Goal: Check status: Check status

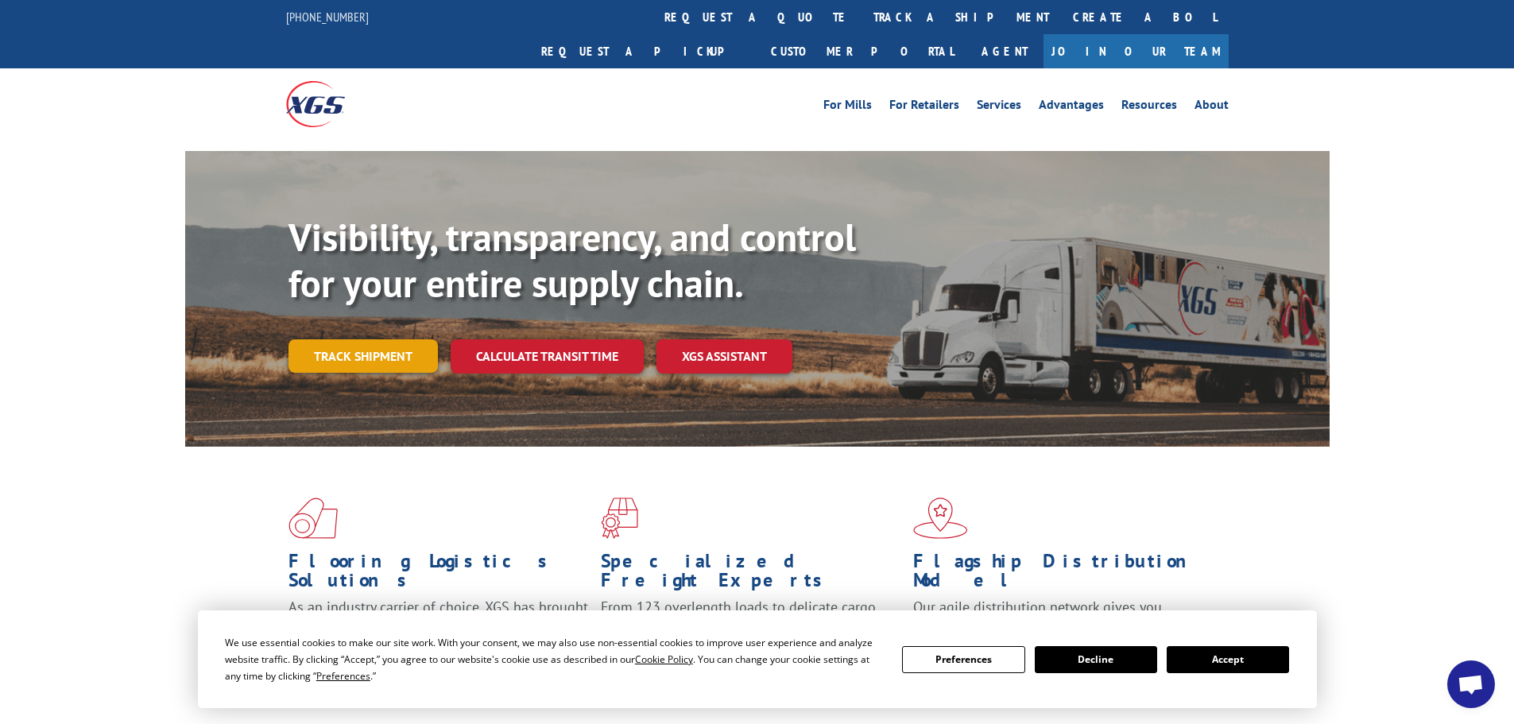
click at [406, 339] on link "Track shipment" at bounding box center [363, 355] width 149 height 33
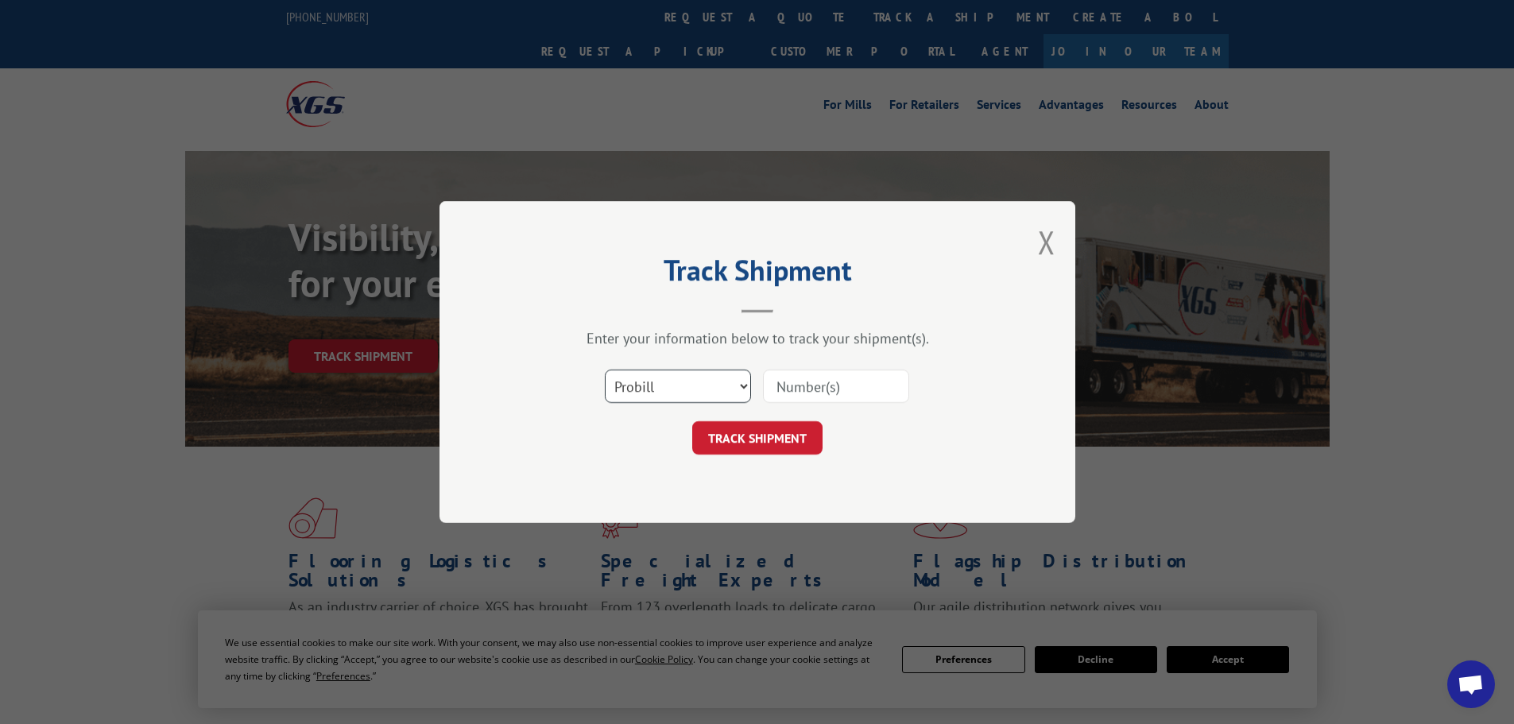
click at [748, 387] on select "Select category... Probill BOL PO" at bounding box center [678, 386] width 146 height 33
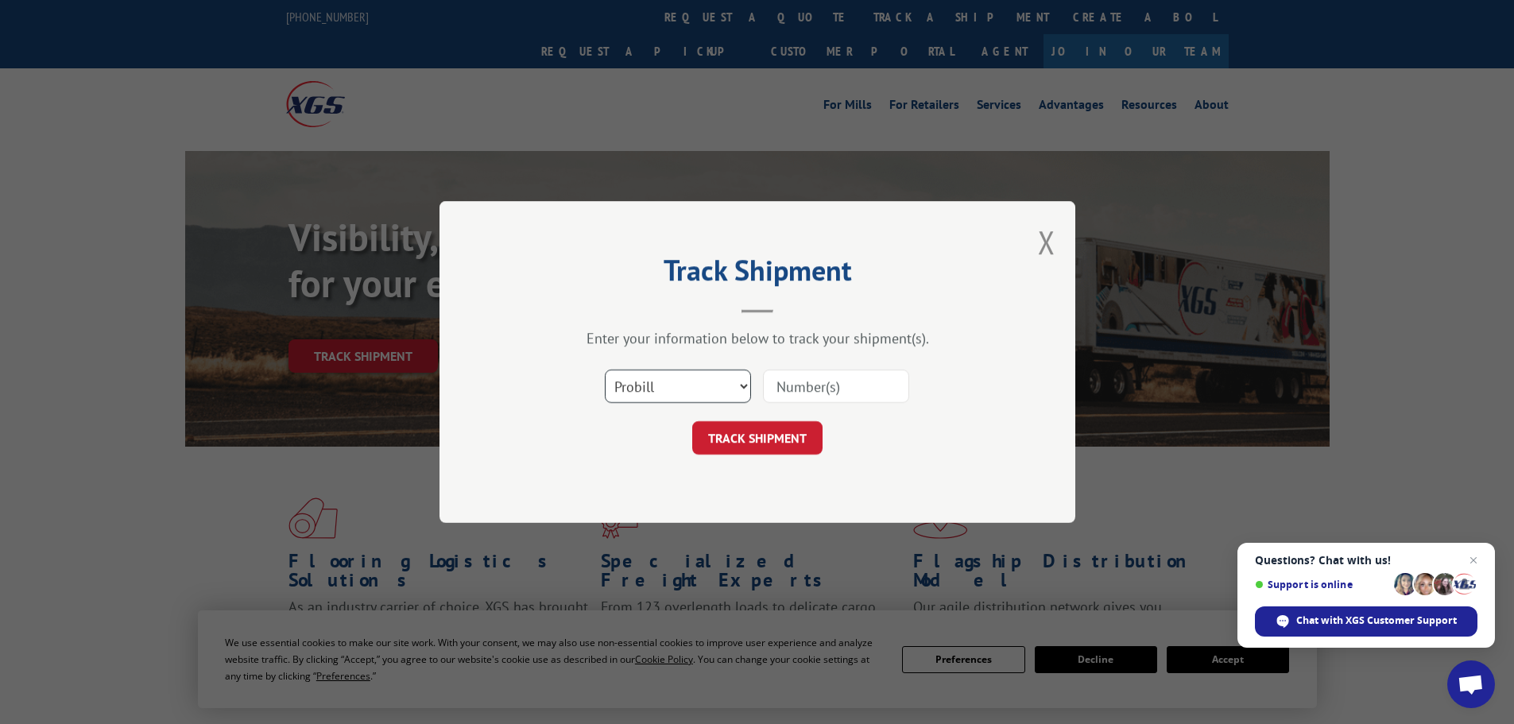
select select "po"
click at [605, 370] on select "Select category... Probill BOL PO" at bounding box center [678, 386] width 146 height 33
click at [790, 394] on input at bounding box center [836, 386] width 146 height 33
type input "54978841"
click button "TRACK SHIPMENT" at bounding box center [757, 437] width 130 height 33
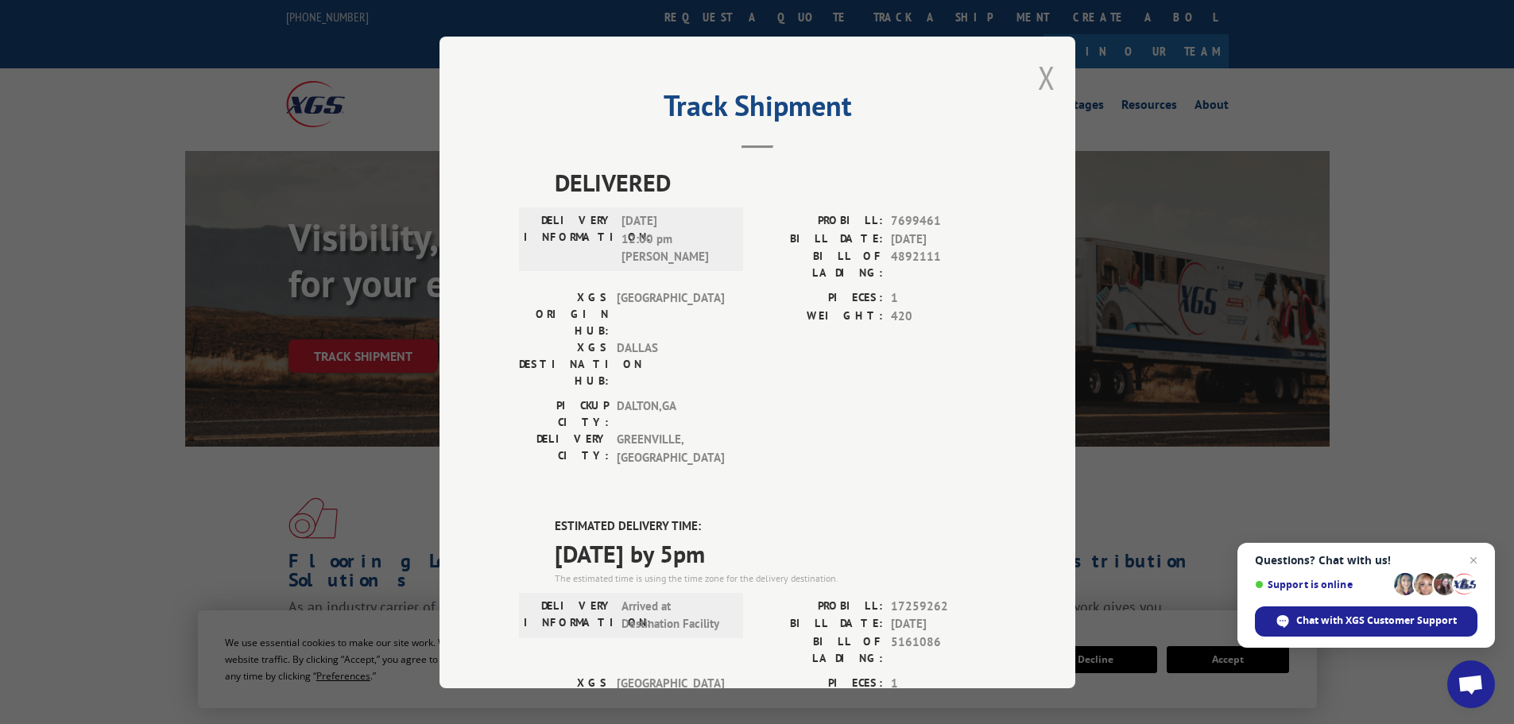
click at [1039, 79] on button "Close modal" at bounding box center [1046, 77] width 17 height 42
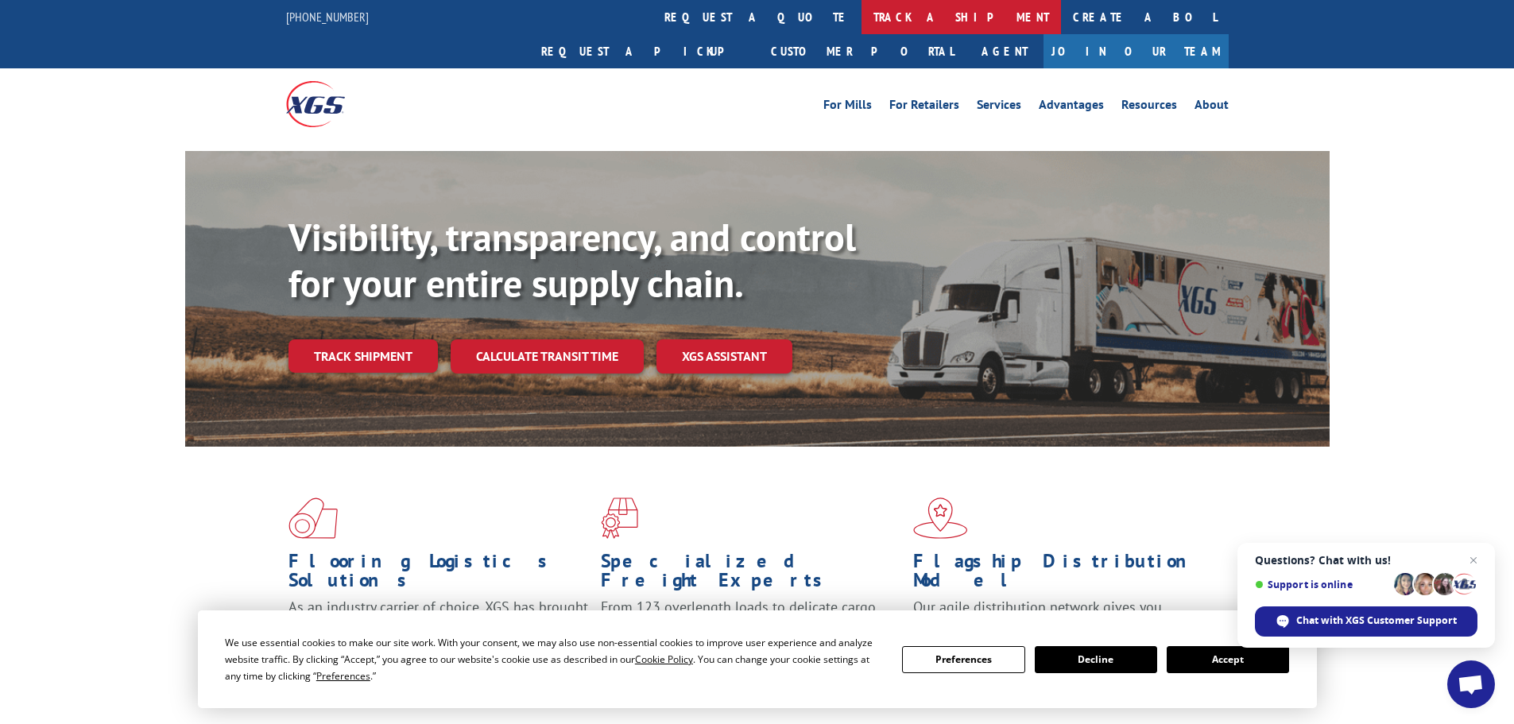
click at [862, 19] on link "track a shipment" at bounding box center [962, 17] width 200 height 34
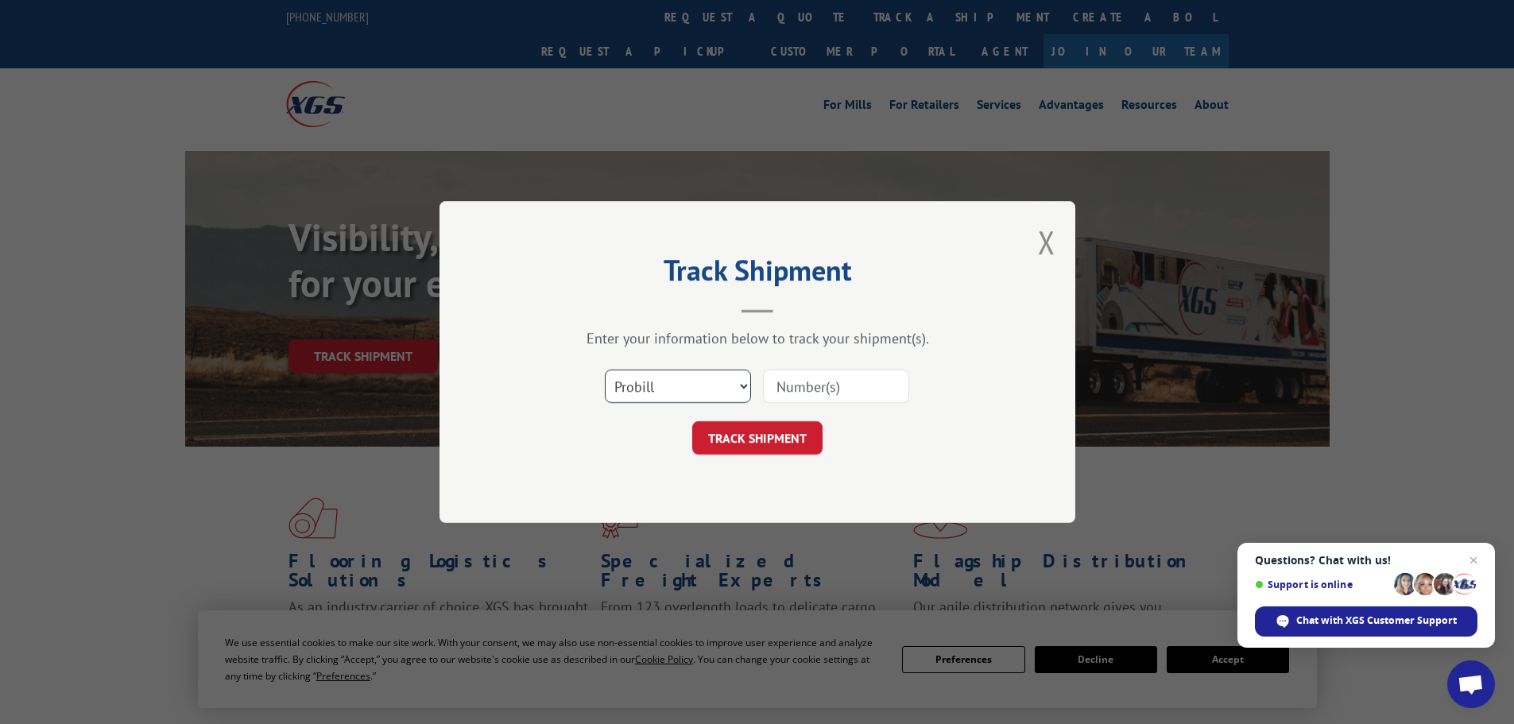
click at [715, 391] on select "Select category... Probill BOL PO" at bounding box center [678, 386] width 146 height 33
select select "po"
click at [605, 370] on select "Select category... Probill BOL PO" at bounding box center [678, 386] width 146 height 33
click at [832, 390] on input at bounding box center [836, 386] width 146 height 33
type input "54979234"
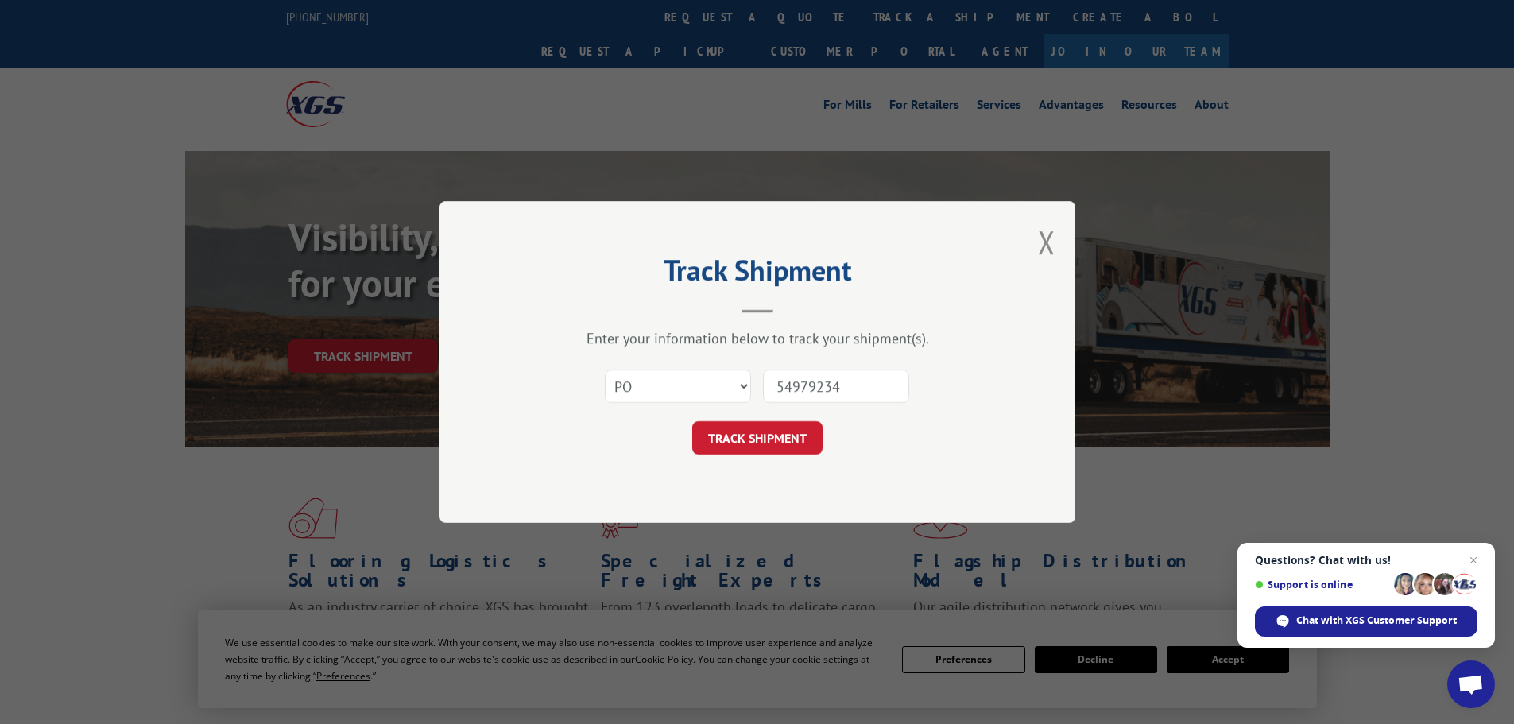
click button "TRACK SHIPMENT" at bounding box center [757, 437] width 130 height 33
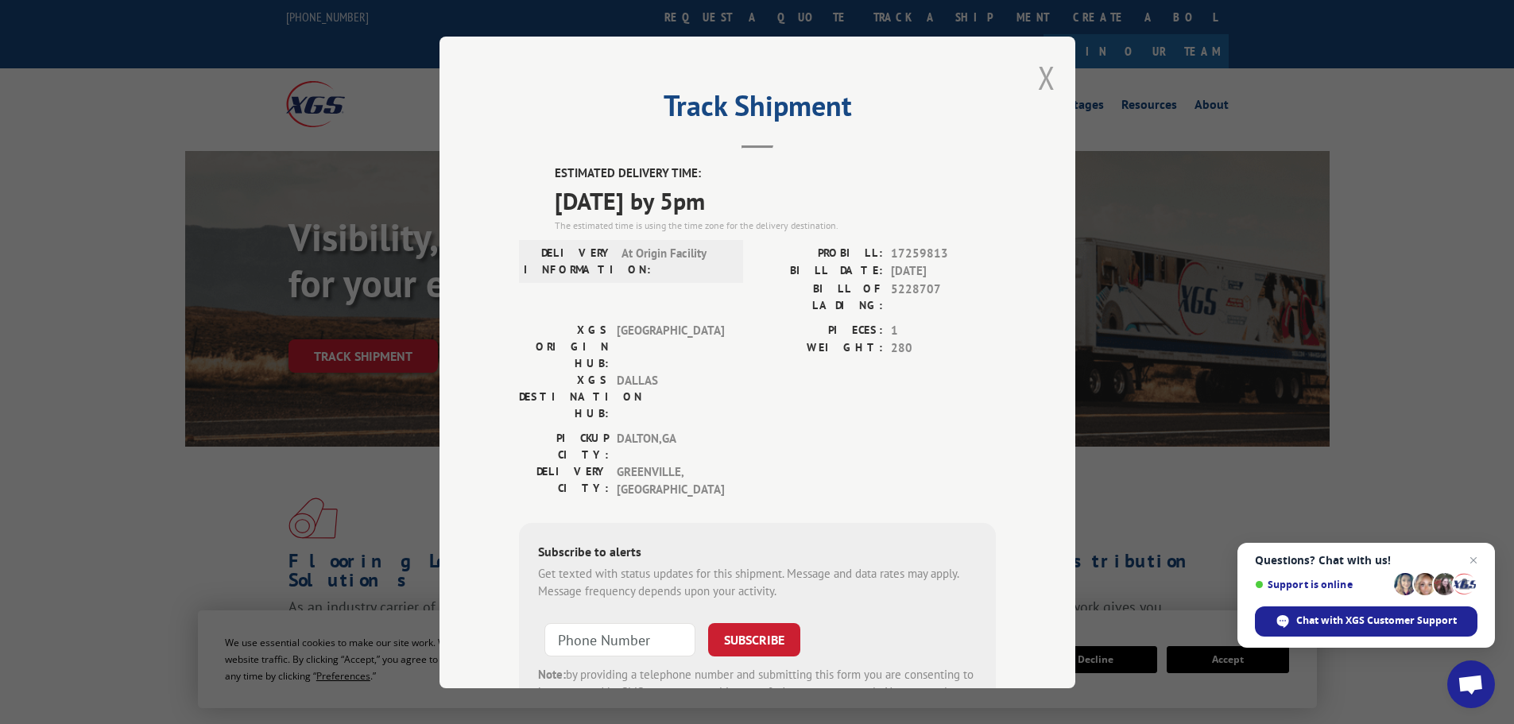
click at [1042, 73] on button "Close modal" at bounding box center [1046, 77] width 17 height 42
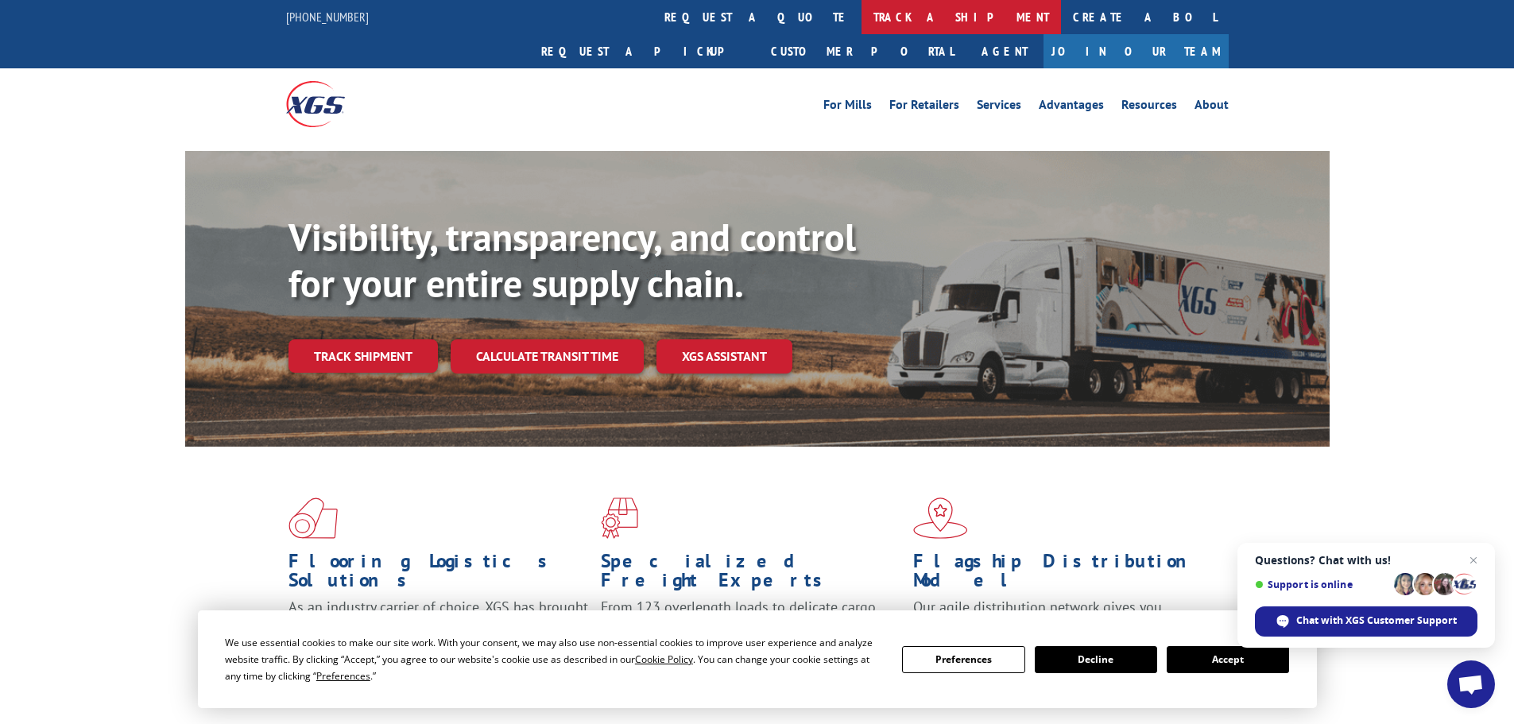
click at [862, 12] on link "track a shipment" at bounding box center [962, 17] width 200 height 34
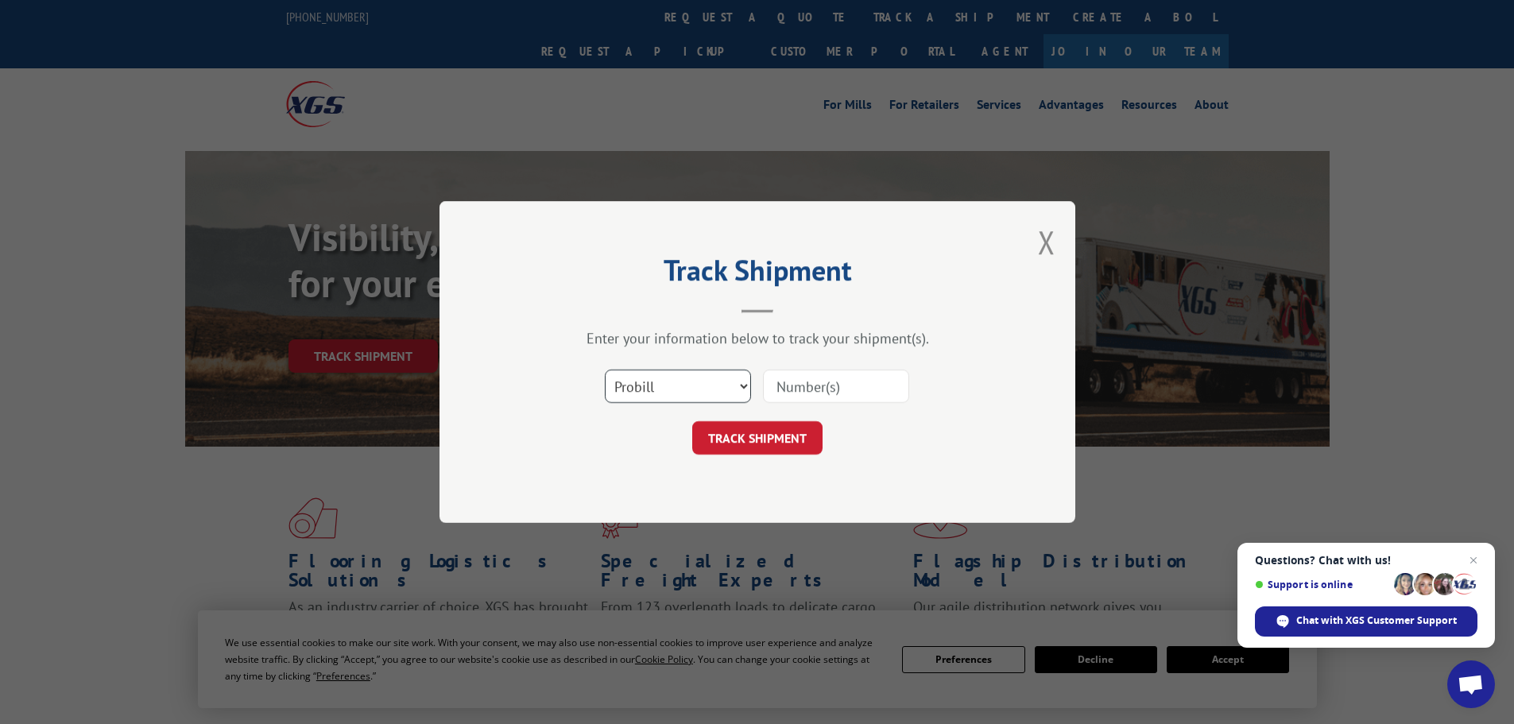
click at [733, 386] on select "Select category... Probill BOL PO" at bounding box center [678, 386] width 146 height 33
select select "po"
click at [605, 370] on select "Select category... Probill BOL PO" at bounding box center [678, 386] width 146 height 33
click at [800, 394] on input at bounding box center [836, 386] width 146 height 33
type input "54979329"
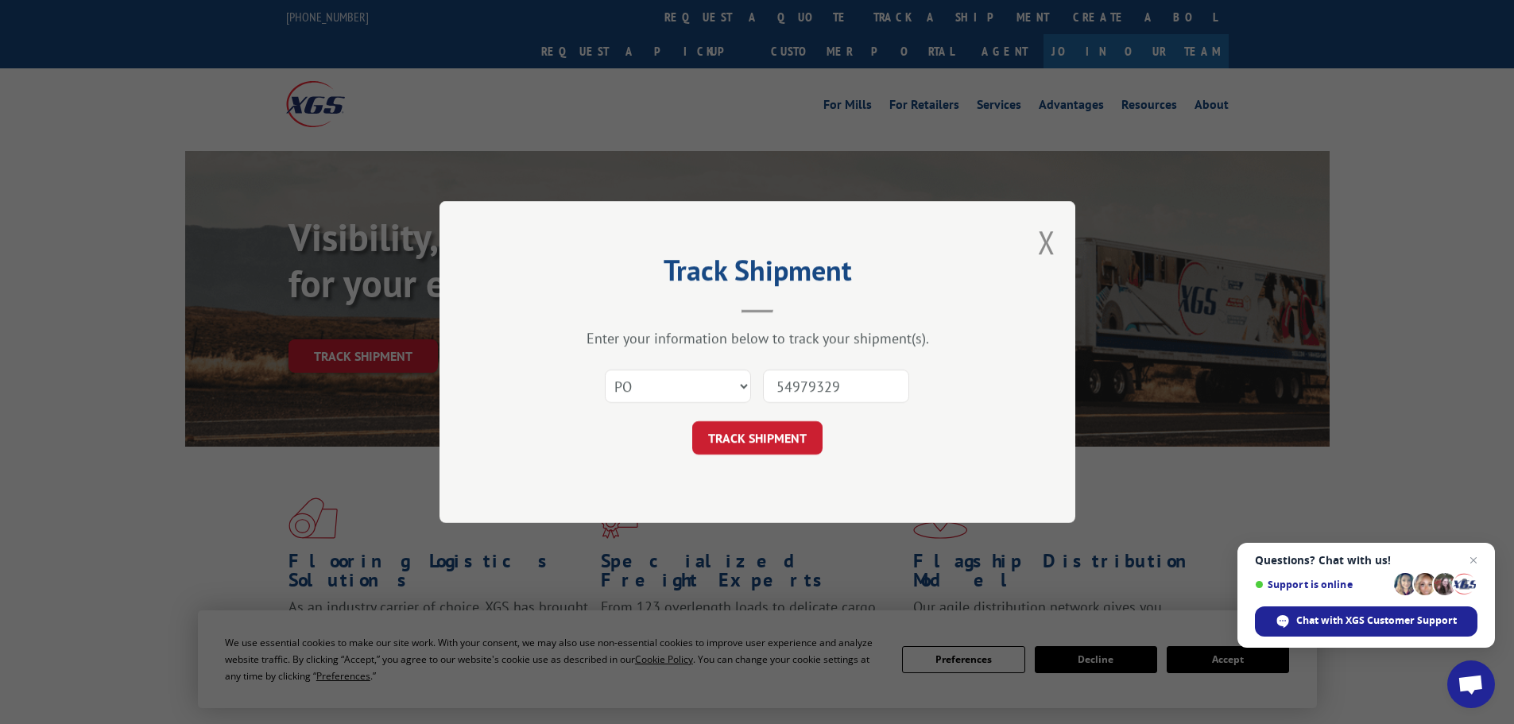
click at [692, 421] on button "TRACK SHIPMENT" at bounding box center [757, 437] width 130 height 33
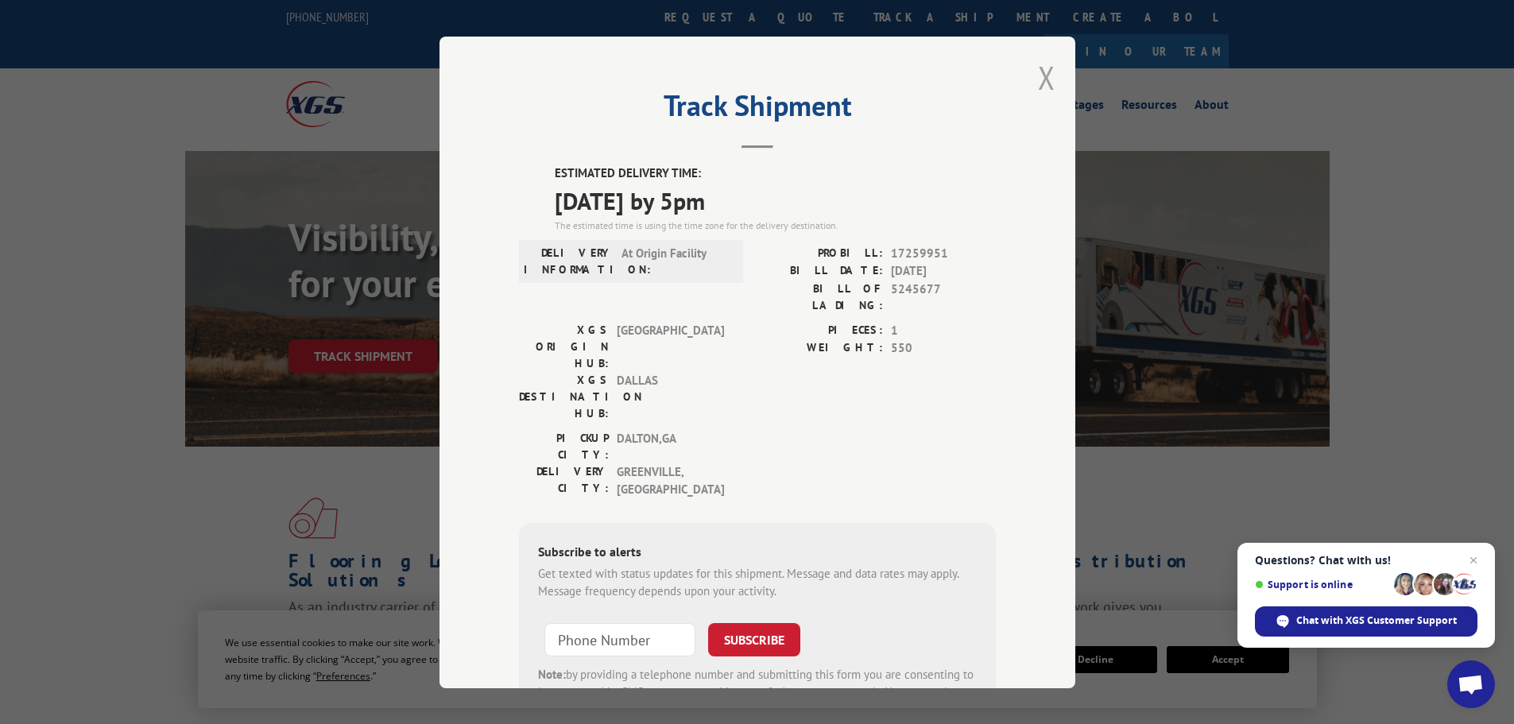
click at [1038, 68] on button "Close modal" at bounding box center [1046, 77] width 17 height 42
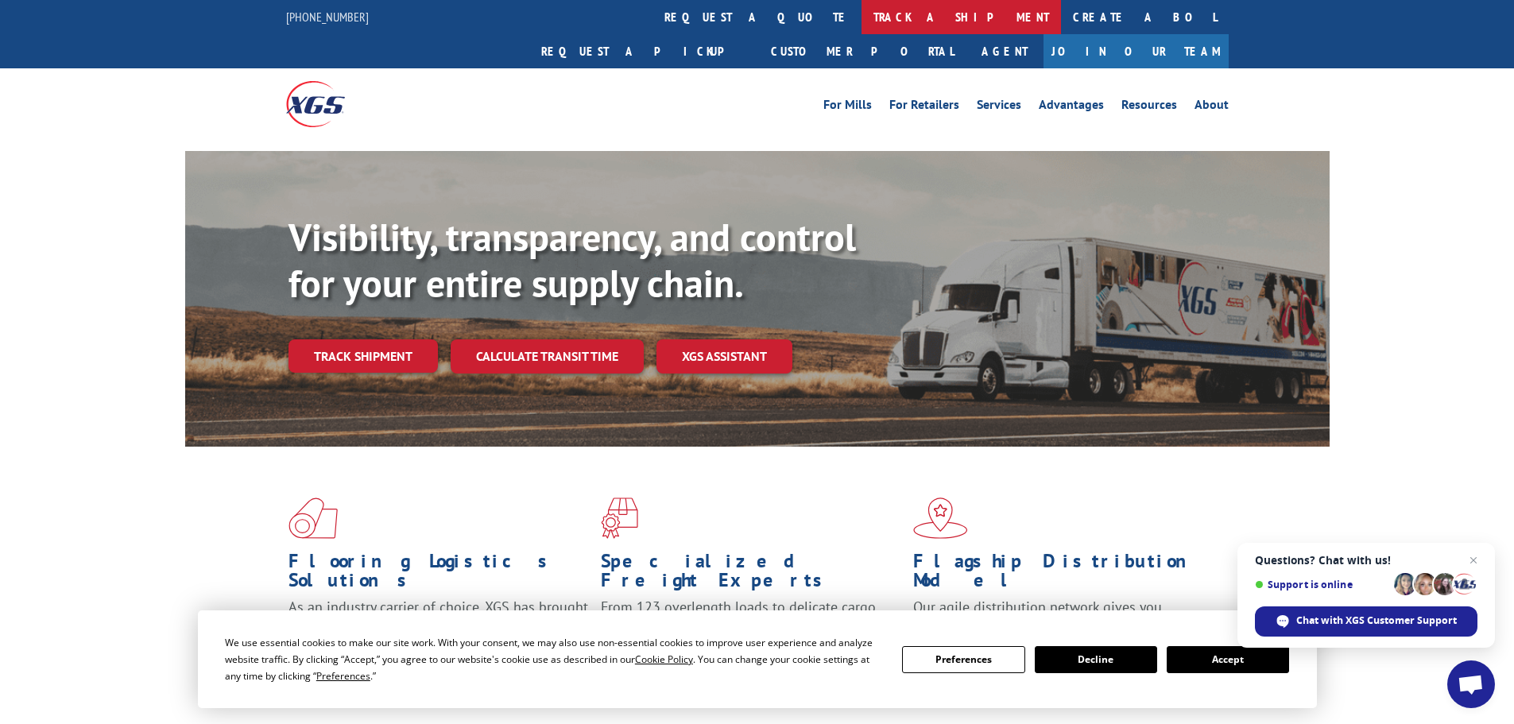
click at [862, 18] on link "track a shipment" at bounding box center [962, 17] width 200 height 34
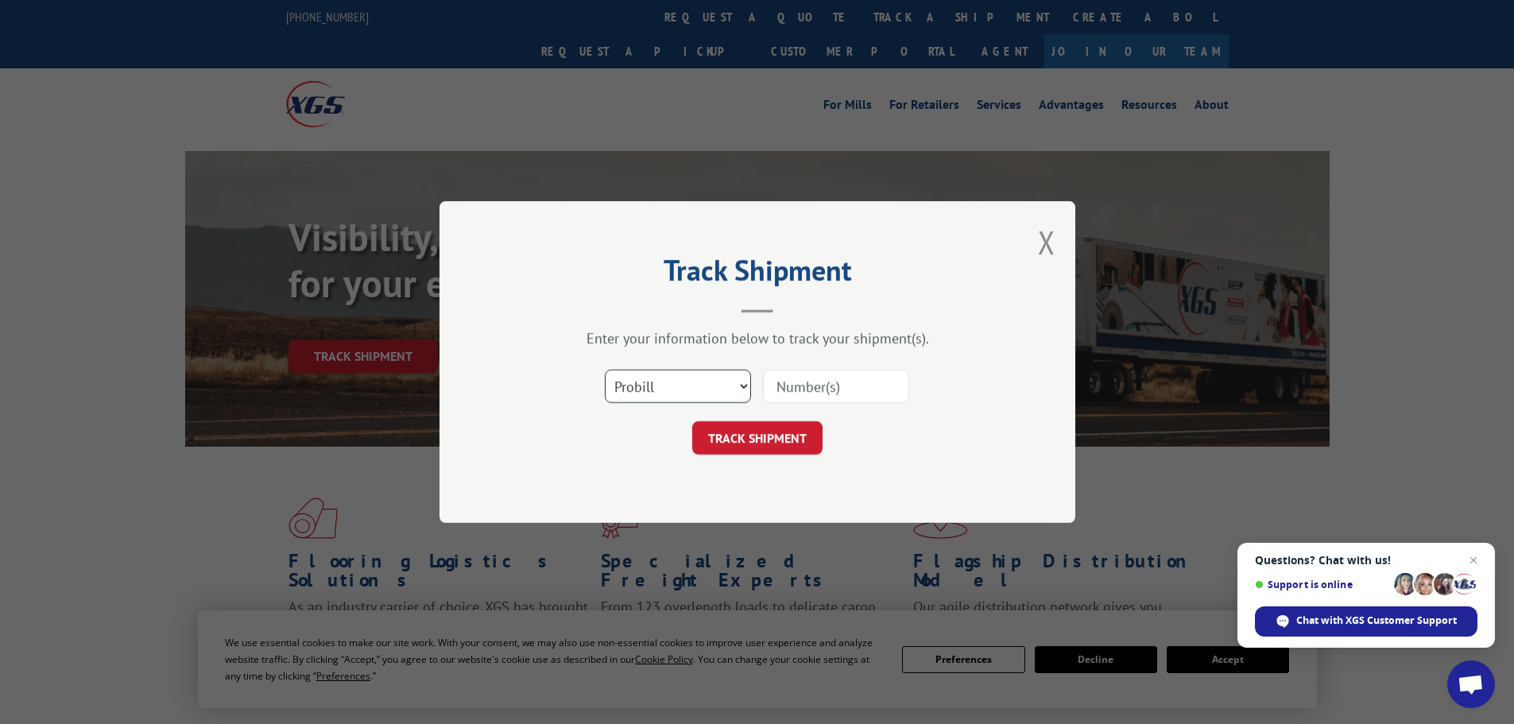
click at [700, 386] on select "Select category... Probill BOL PO" at bounding box center [678, 386] width 146 height 33
select select "po"
click at [605, 370] on select "Select category... Probill BOL PO" at bounding box center [678, 386] width 146 height 33
click at [817, 397] on input at bounding box center [836, 386] width 146 height 33
type input "54979023"
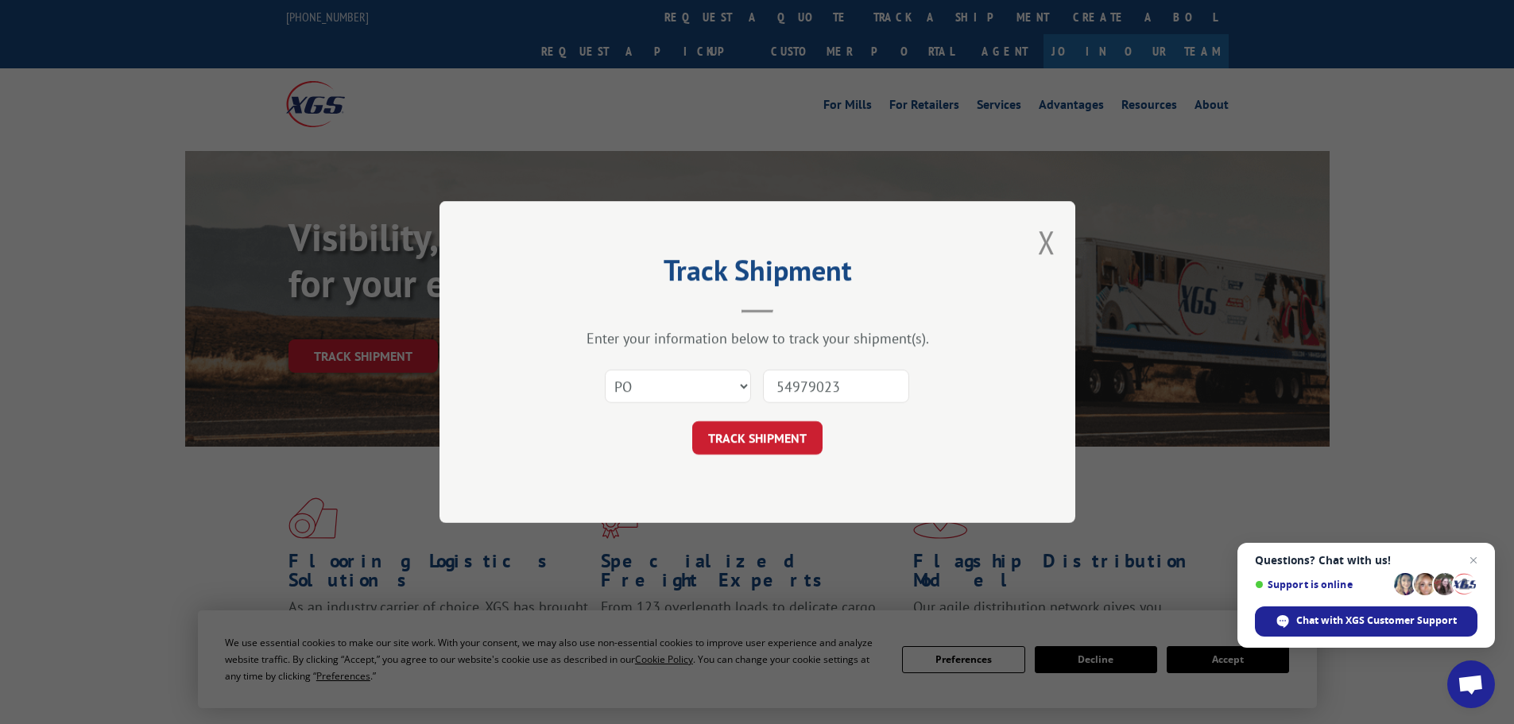
click at [692, 421] on button "TRACK SHIPMENT" at bounding box center [757, 437] width 130 height 33
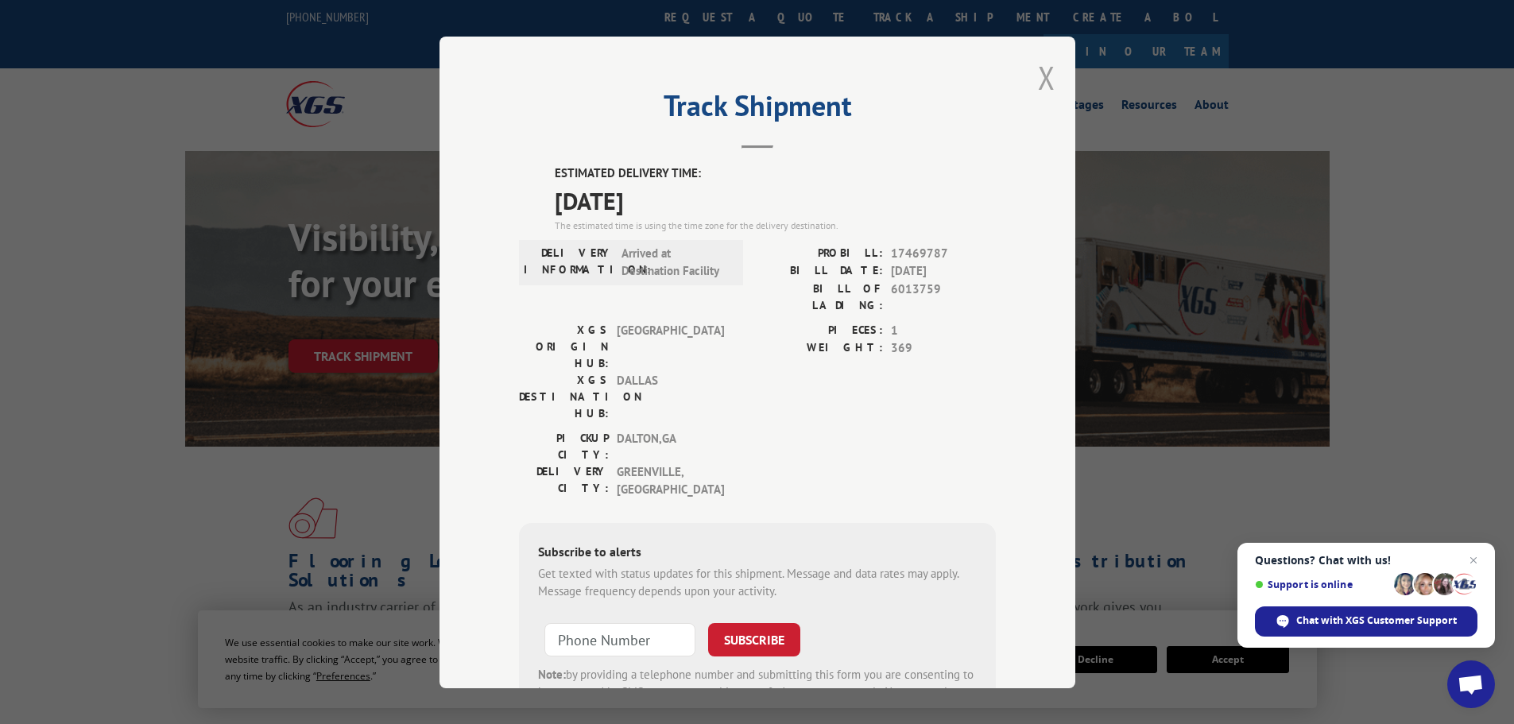
click at [1041, 73] on button "Close modal" at bounding box center [1046, 77] width 17 height 42
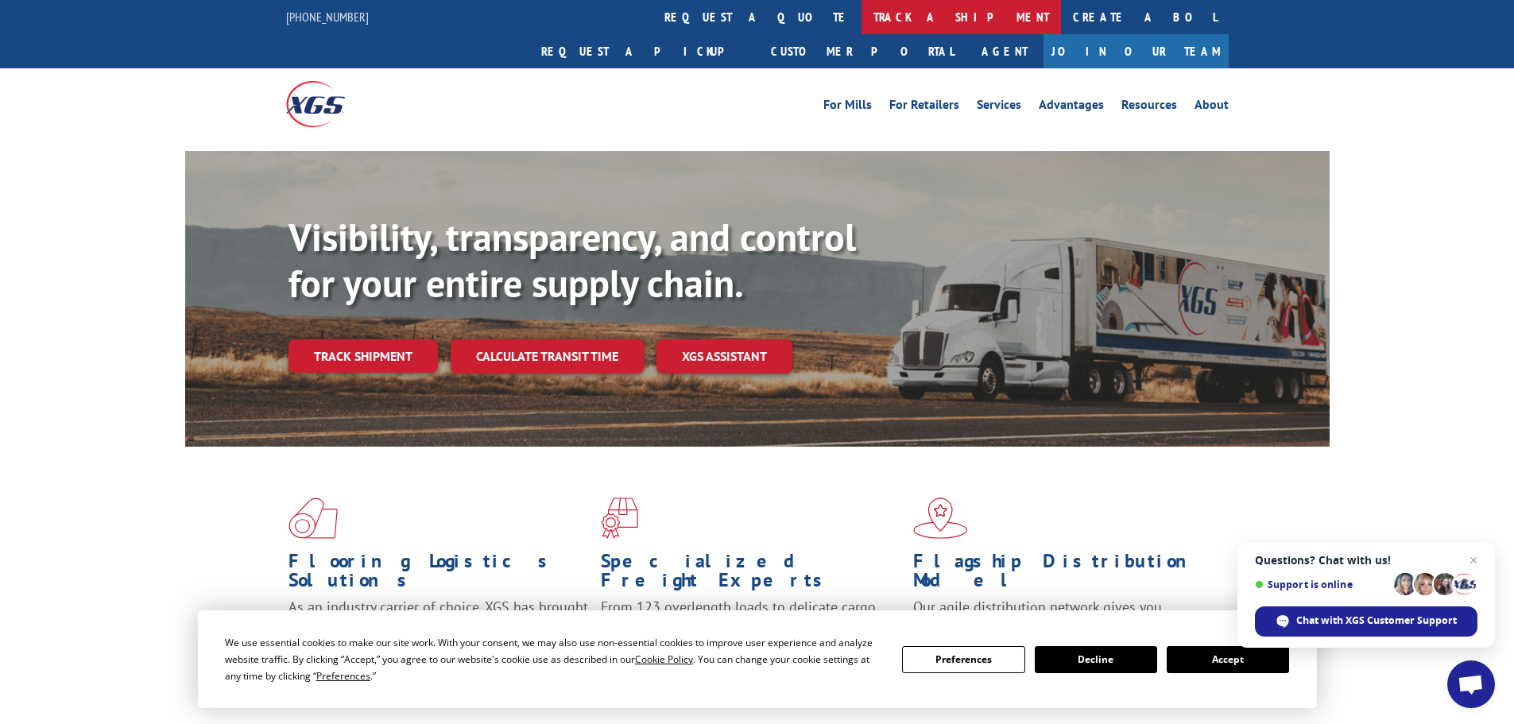
click at [862, 21] on link "track a shipment" at bounding box center [962, 17] width 200 height 34
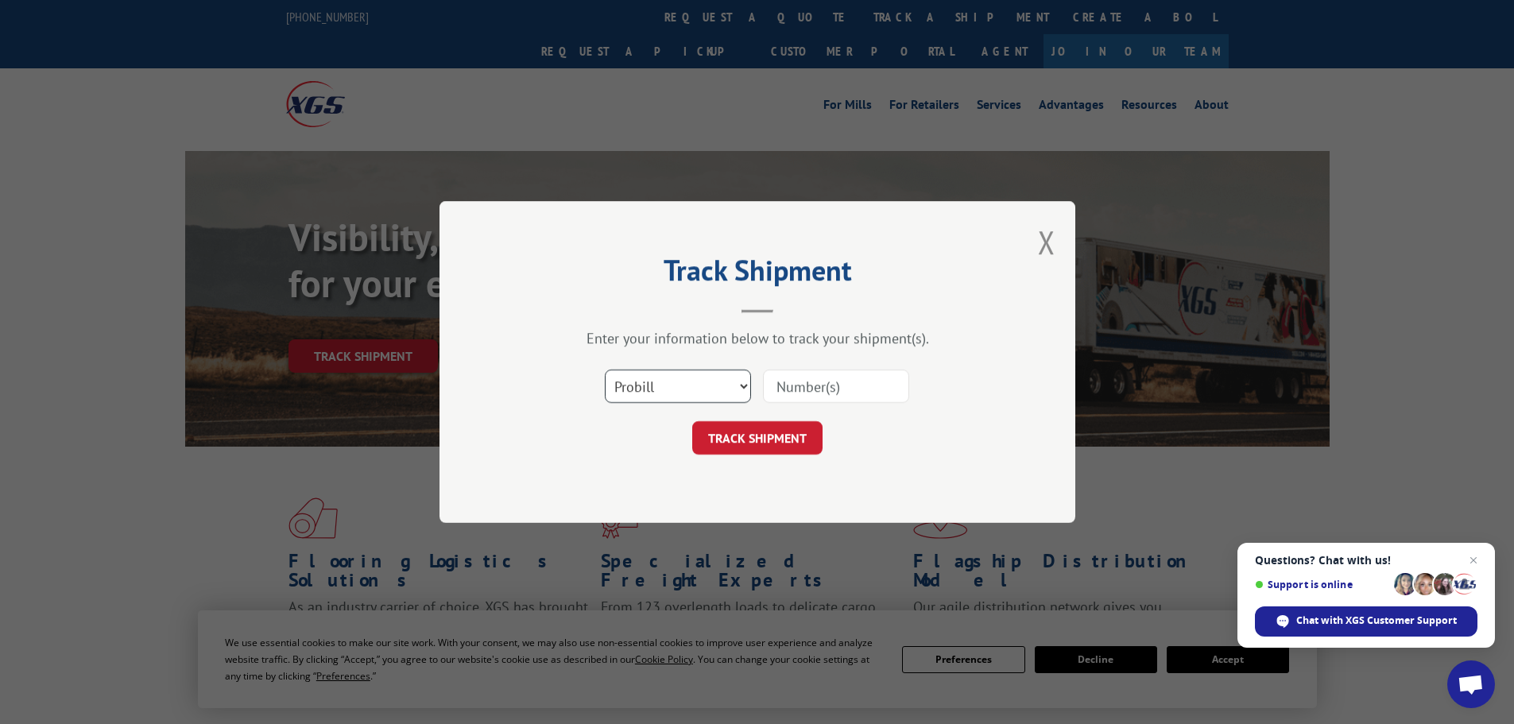
click at [712, 387] on select "Select category... Probill BOL PO" at bounding box center [678, 386] width 146 height 33
select select "po"
click at [605, 370] on select "Select category... Probill BOL PO" at bounding box center [678, 386] width 146 height 33
click at [806, 399] on input at bounding box center [836, 386] width 146 height 33
type input "54979307"
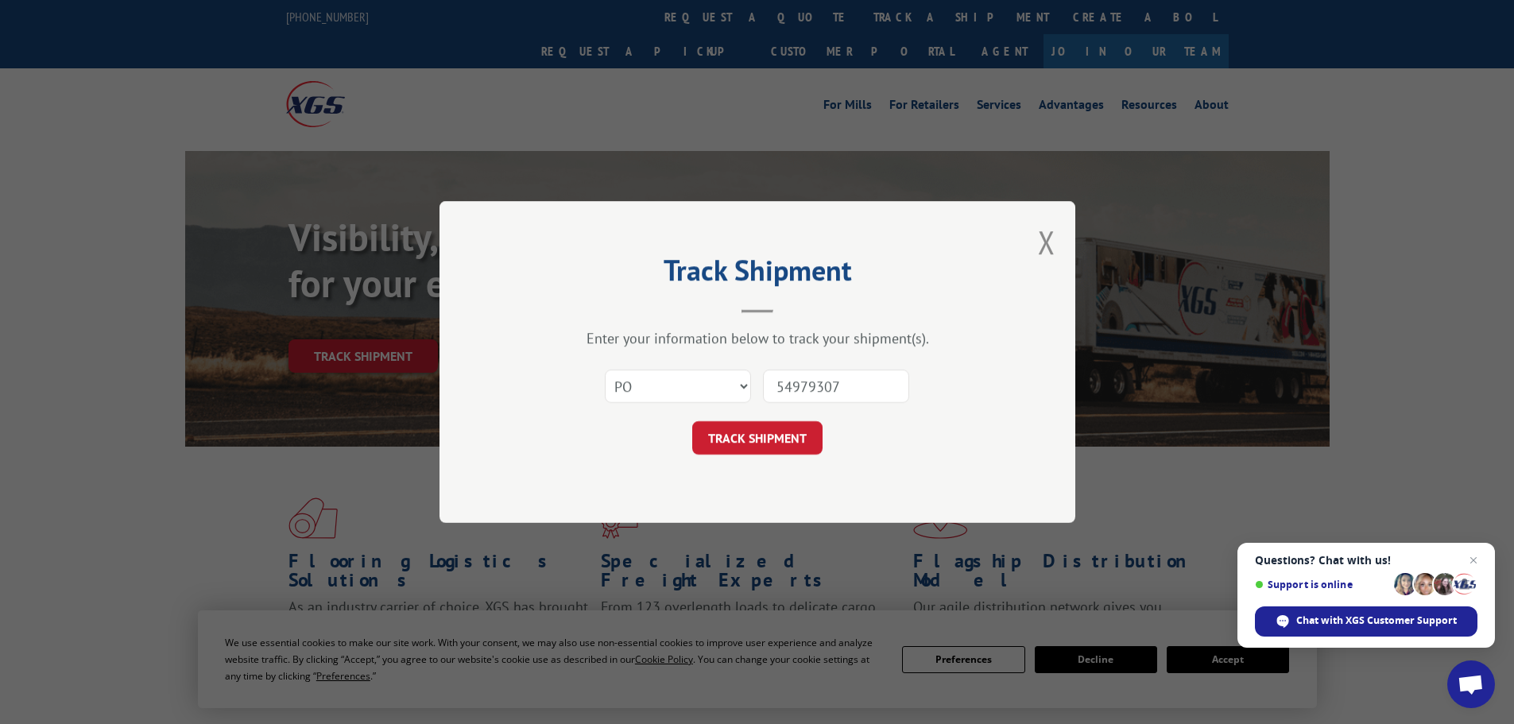
click at [692, 421] on button "TRACK SHIPMENT" at bounding box center [757, 437] width 130 height 33
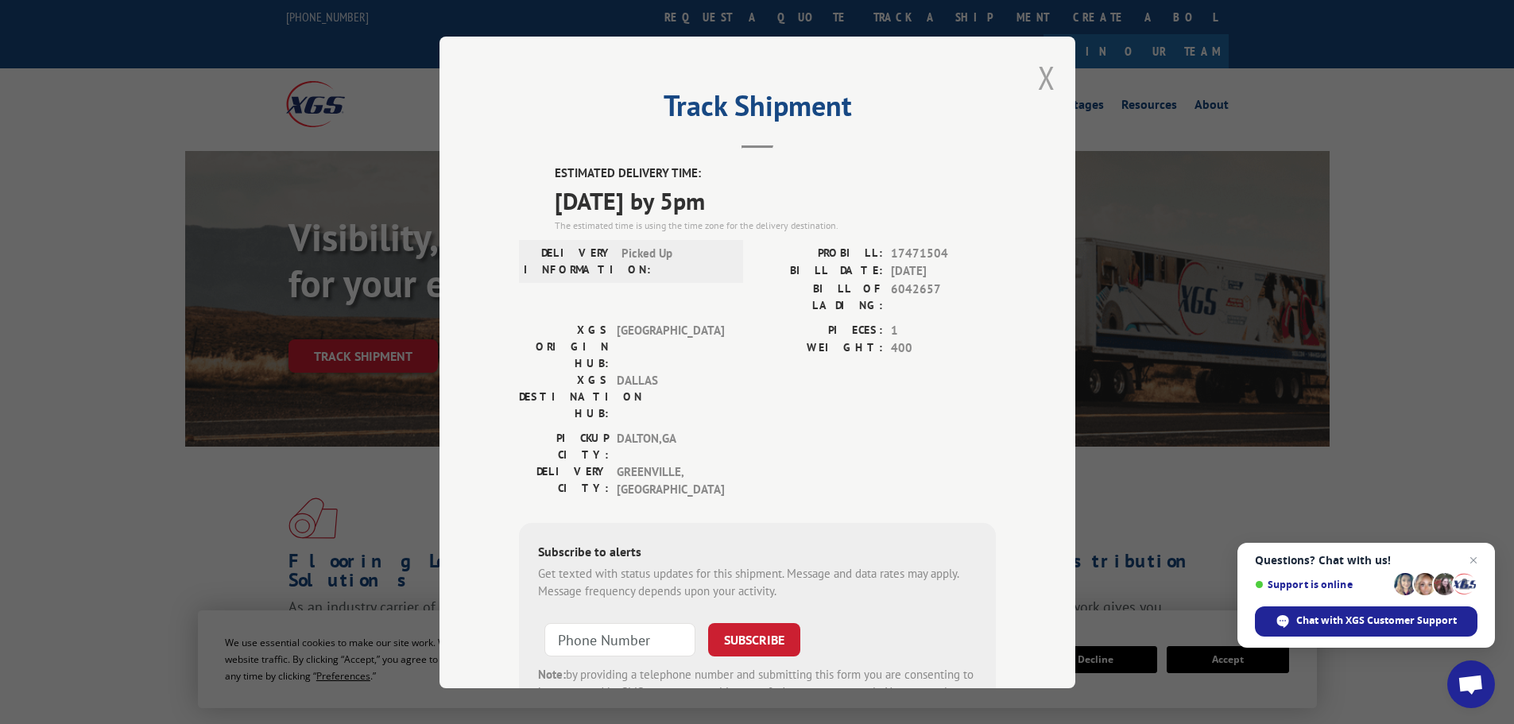
click at [1041, 70] on button "Close modal" at bounding box center [1046, 77] width 17 height 42
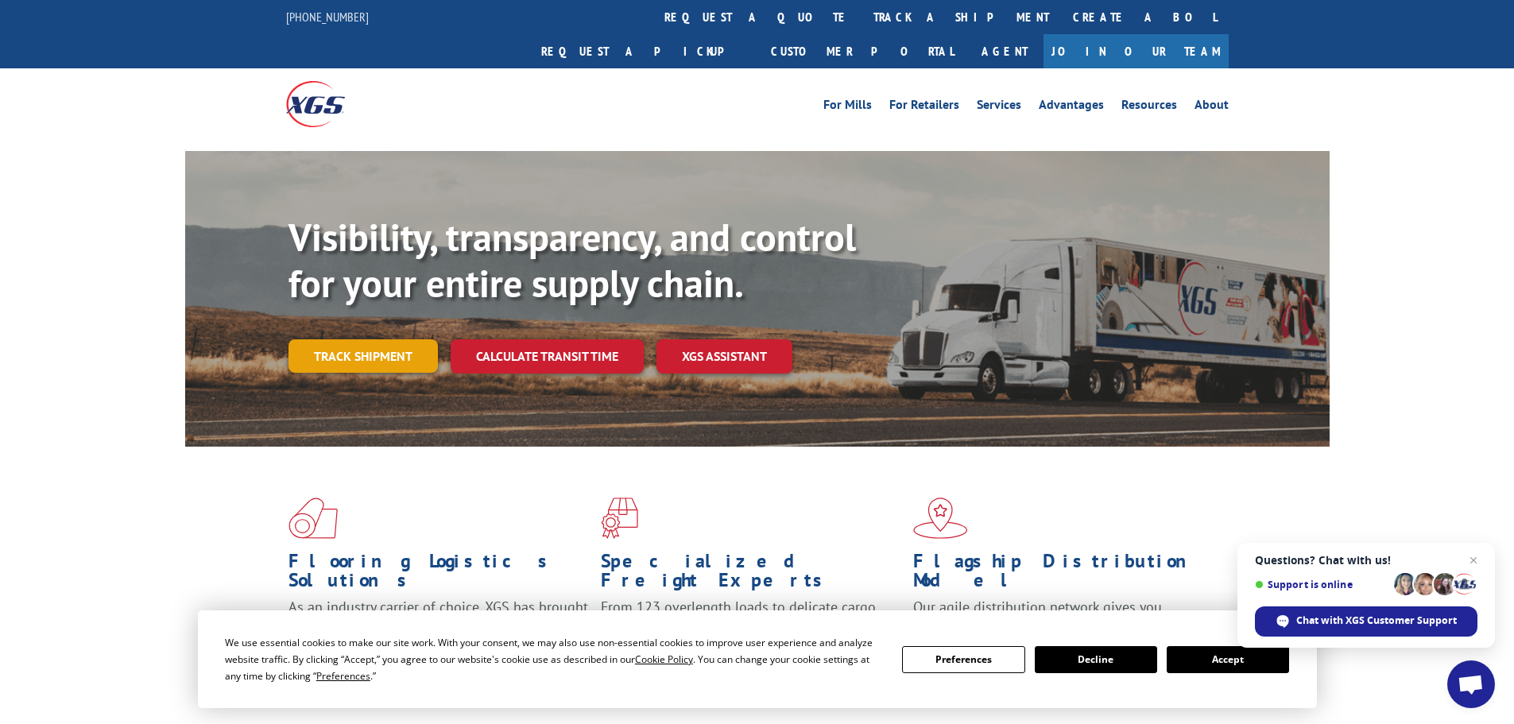
click at [356, 339] on link "Track shipment" at bounding box center [363, 355] width 149 height 33
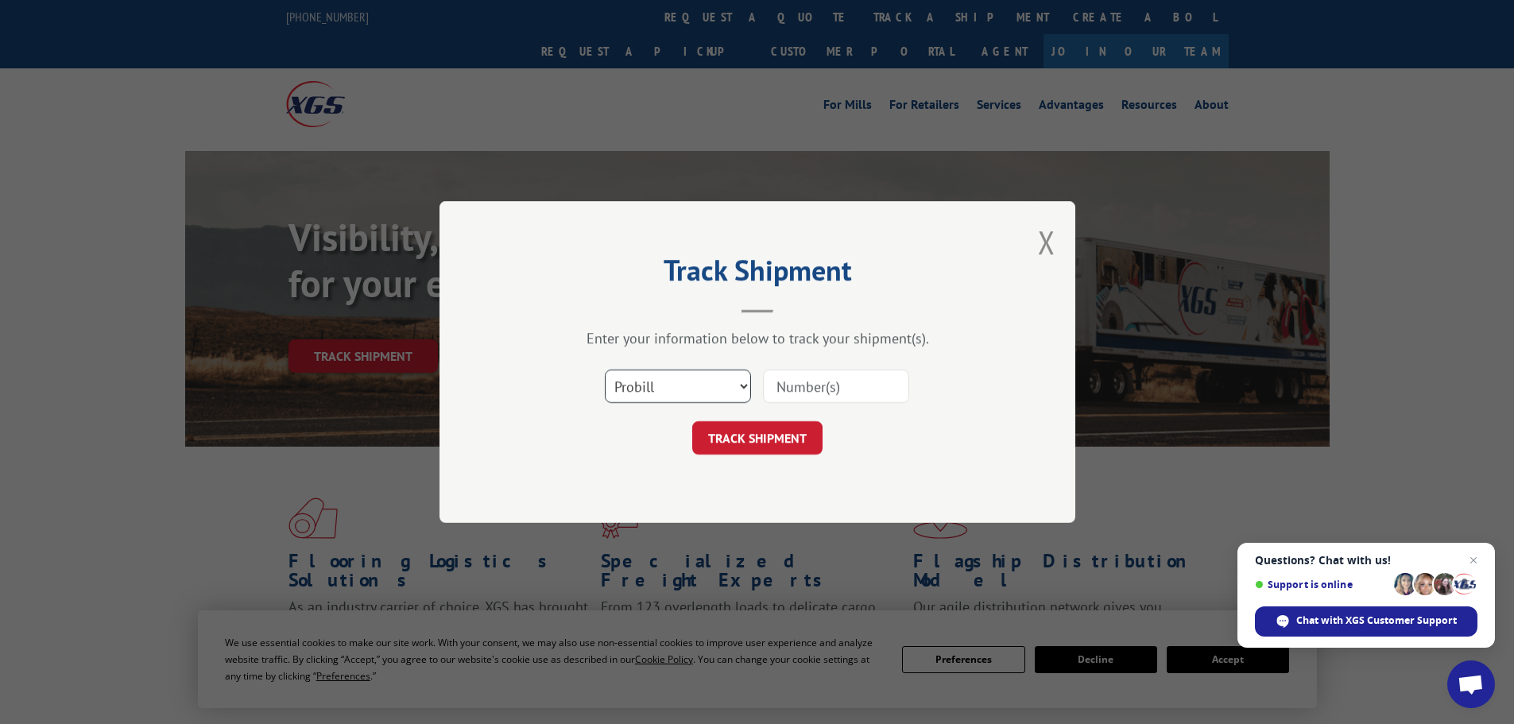
click at [712, 394] on select "Select category... Probill BOL PO" at bounding box center [678, 386] width 146 height 33
select select "po"
click at [605, 370] on select "Select category... Probill BOL PO" at bounding box center [678, 386] width 146 height 33
click at [839, 391] on input at bounding box center [836, 386] width 146 height 33
type input "54979439"
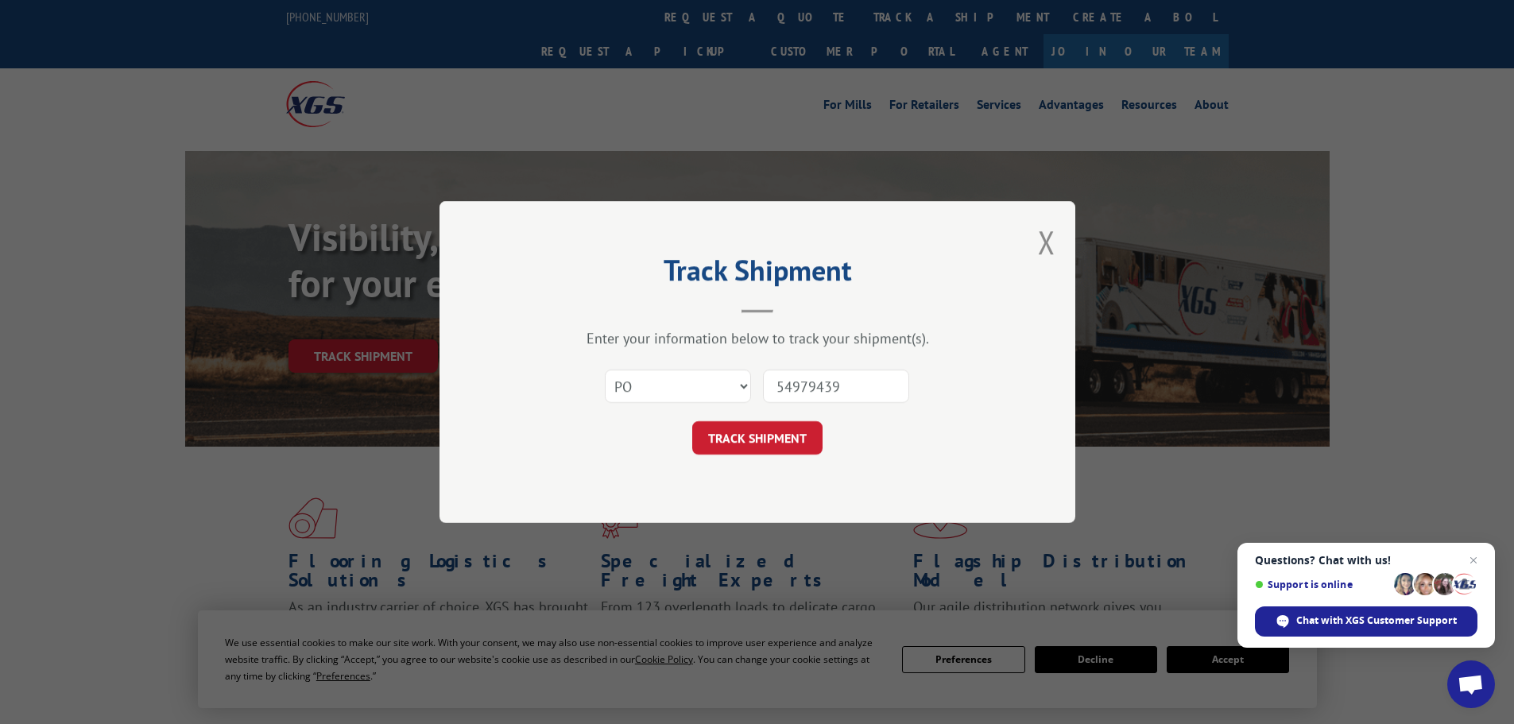
click button "TRACK SHIPMENT" at bounding box center [757, 437] width 130 height 33
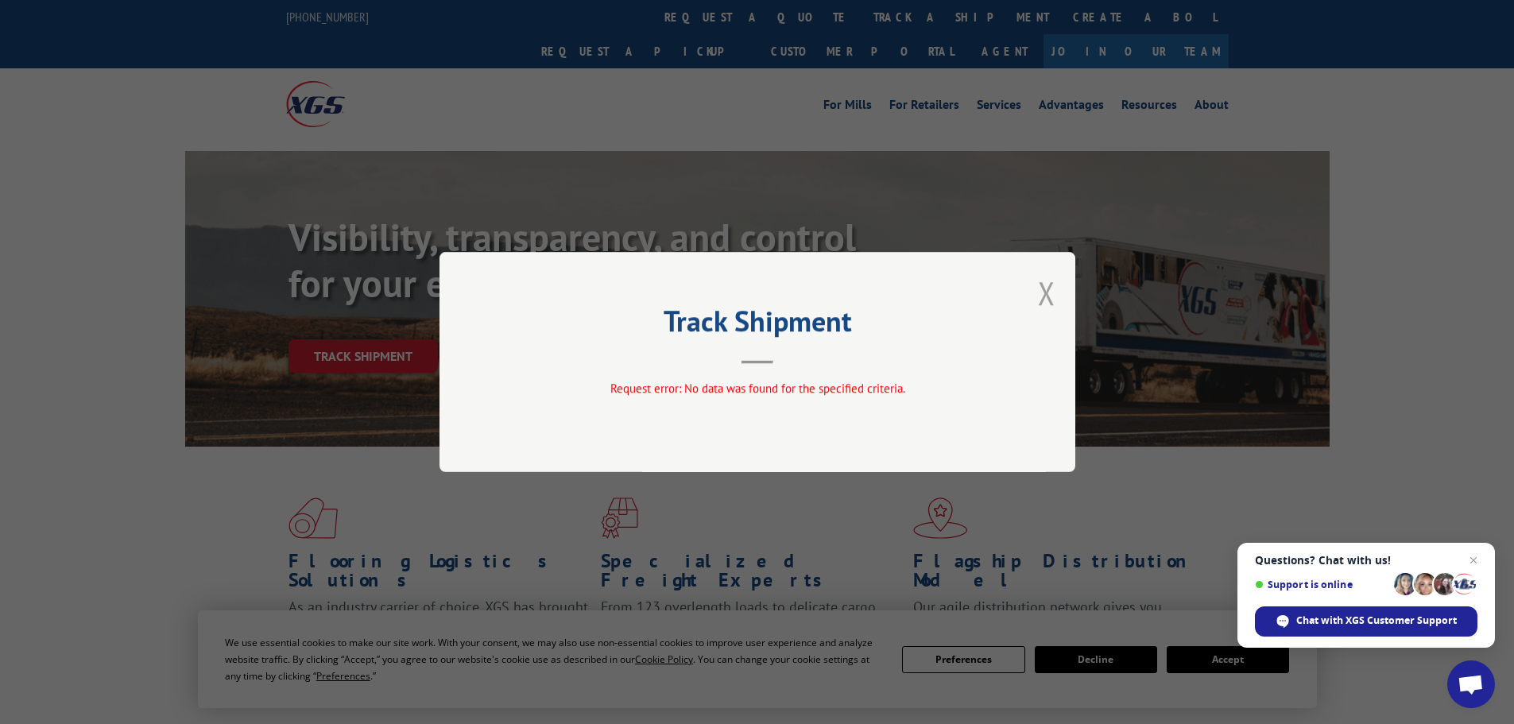
drag, startPoint x: 1057, startPoint y: 297, endPoint x: 1047, endPoint y: 305, distance: 13.5
click at [1050, 304] on div "Track Shipment Request error: No data was found for the specified criteria." at bounding box center [758, 362] width 636 height 220
click at [1044, 308] on button "Close modal" at bounding box center [1046, 293] width 17 height 42
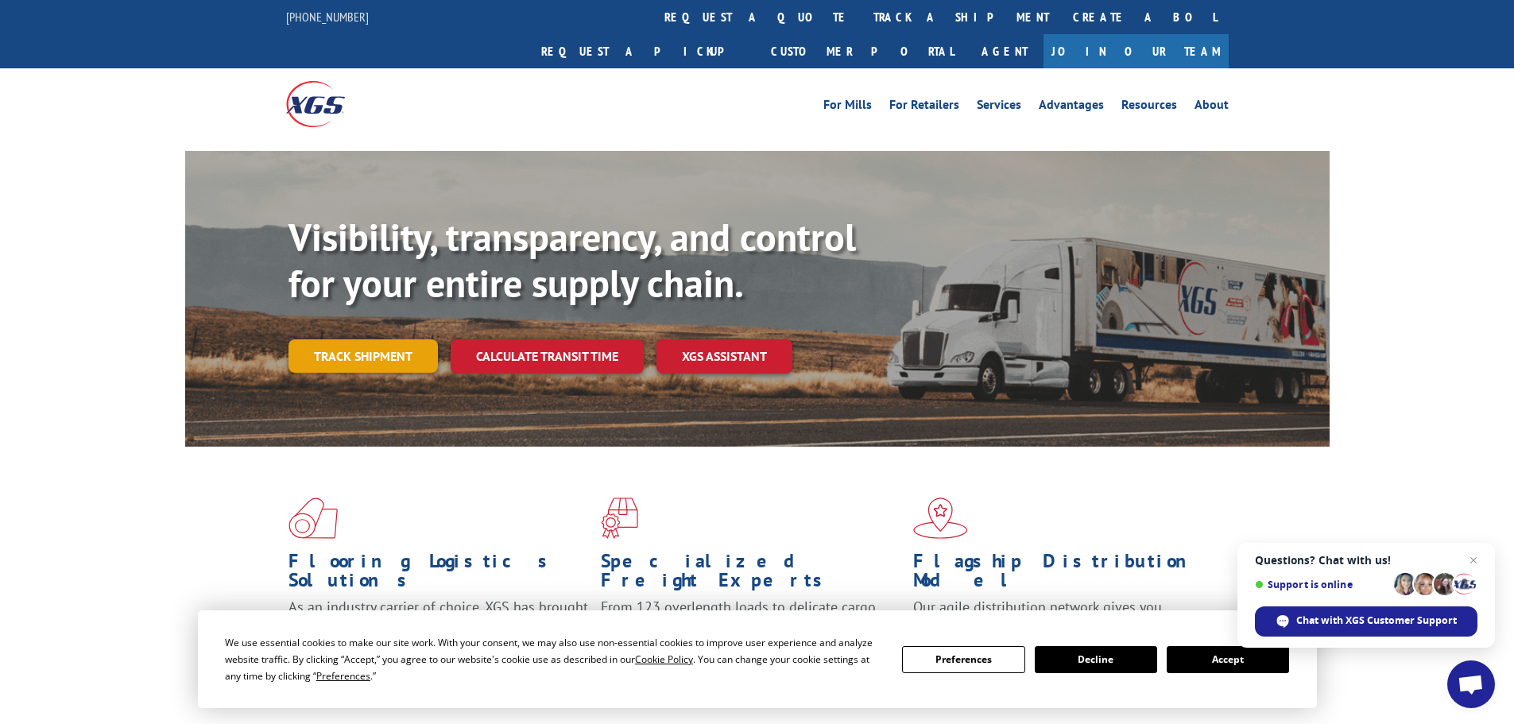
click at [302, 339] on link "Track shipment" at bounding box center [363, 355] width 149 height 33
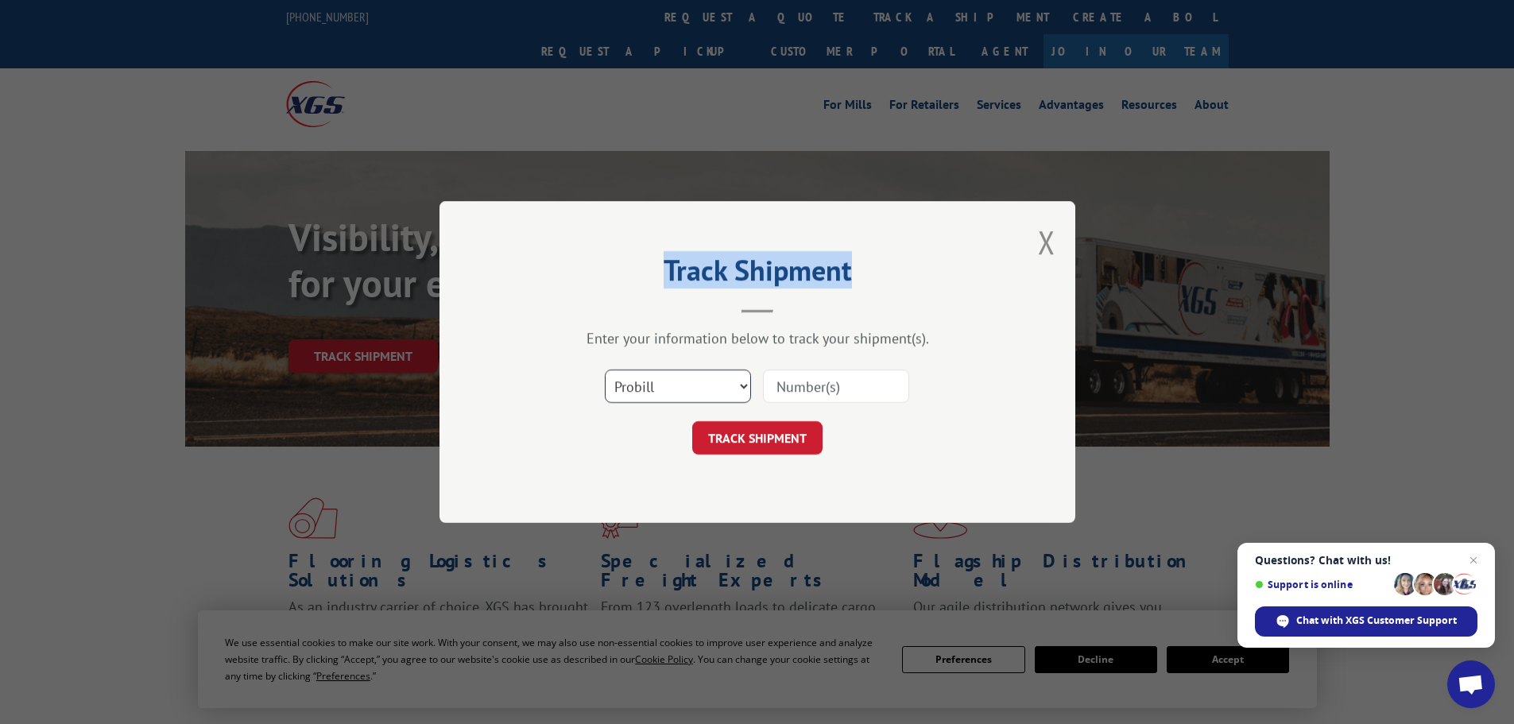
click at [704, 386] on select "Select category... Probill BOL PO" at bounding box center [678, 386] width 146 height 33
select select "po"
click at [605, 370] on select "Select category... Probill BOL PO" at bounding box center [678, 386] width 146 height 33
click at [836, 389] on input at bounding box center [836, 386] width 146 height 33
type input "54979439"
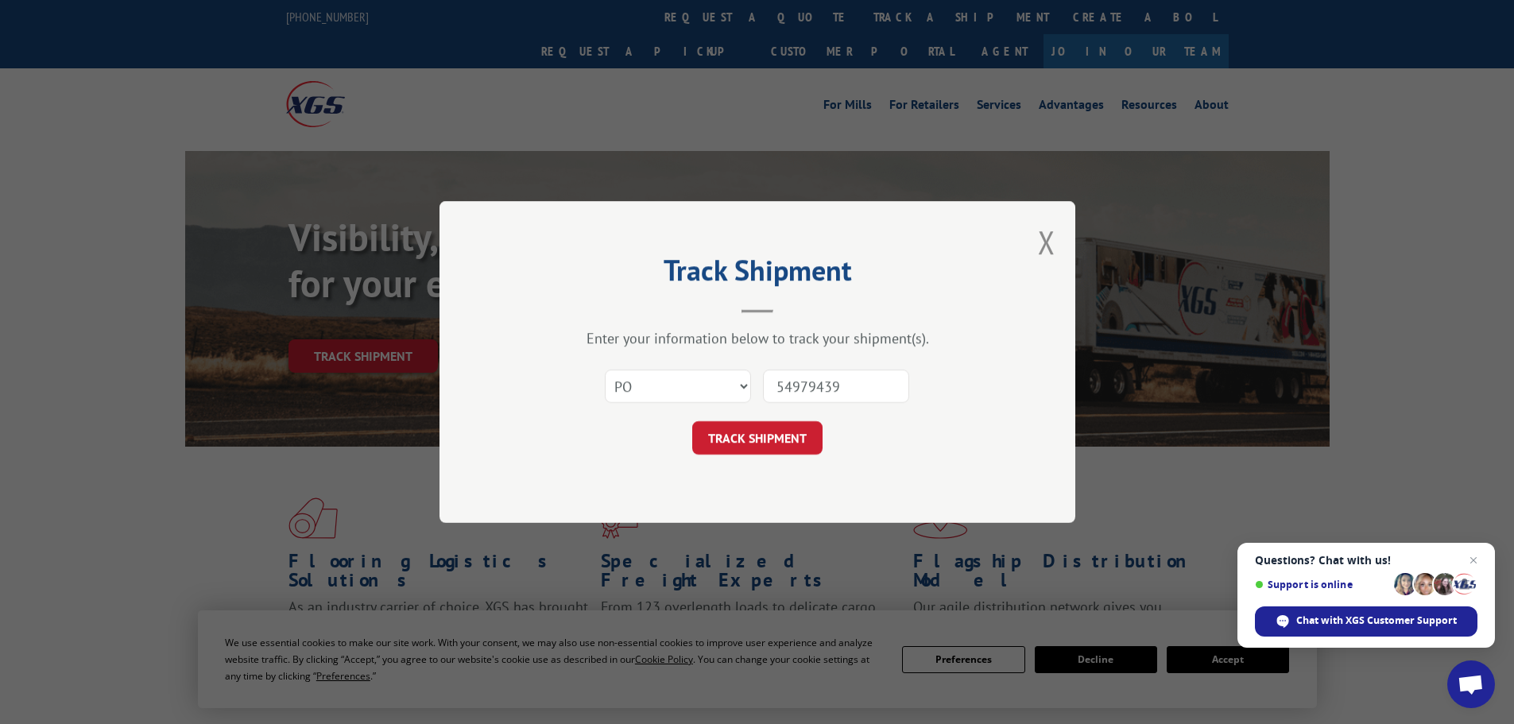
click button "TRACK SHIPMENT" at bounding box center [757, 437] width 130 height 33
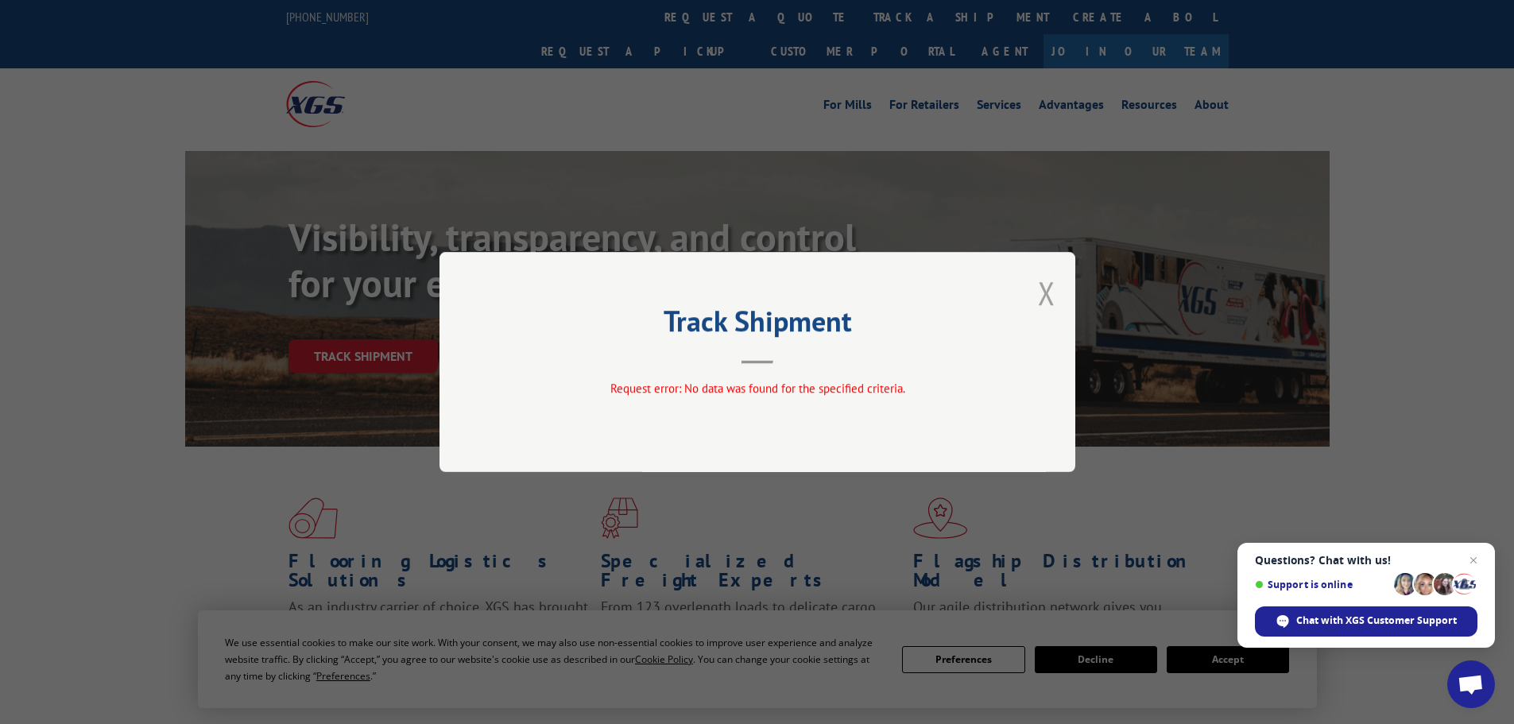
click at [1042, 295] on button "Close modal" at bounding box center [1046, 293] width 17 height 42
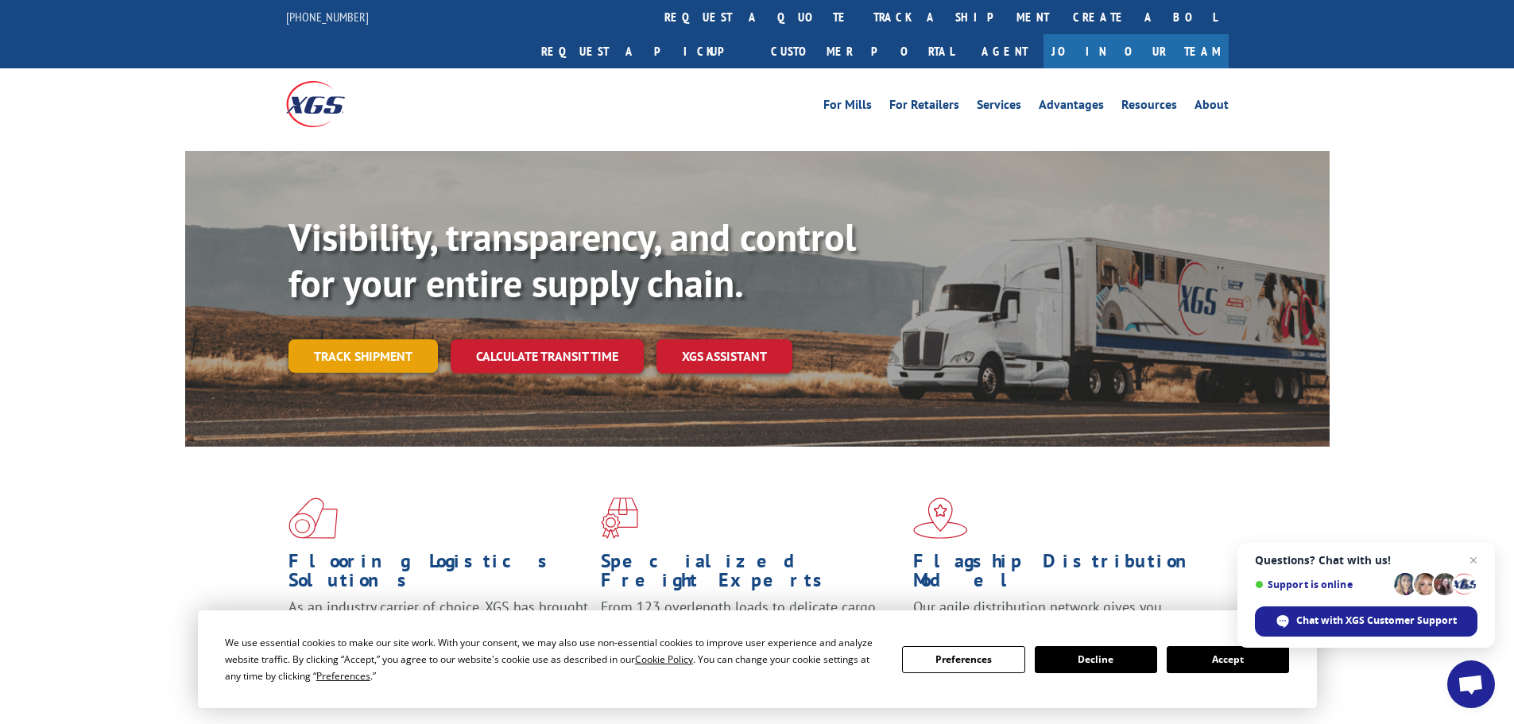
click at [381, 339] on link "Track shipment" at bounding box center [363, 355] width 149 height 33
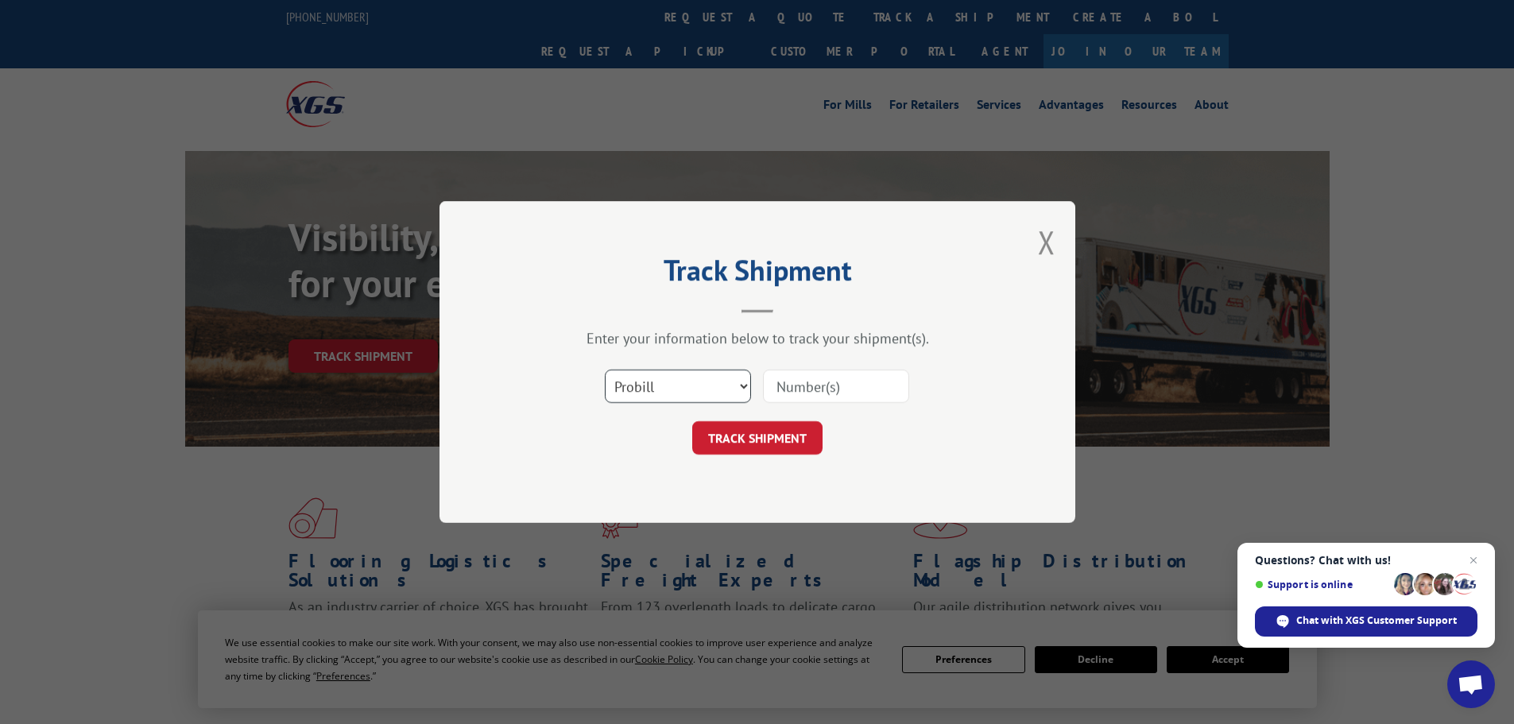
click at [727, 390] on select "Select category... Probill BOL PO" at bounding box center [678, 386] width 146 height 33
select select "po"
click at [605, 370] on select "Select category... Probill BOL PO" at bounding box center [678, 386] width 146 height 33
click at [794, 390] on input at bounding box center [836, 386] width 146 height 33
type input "54979327"
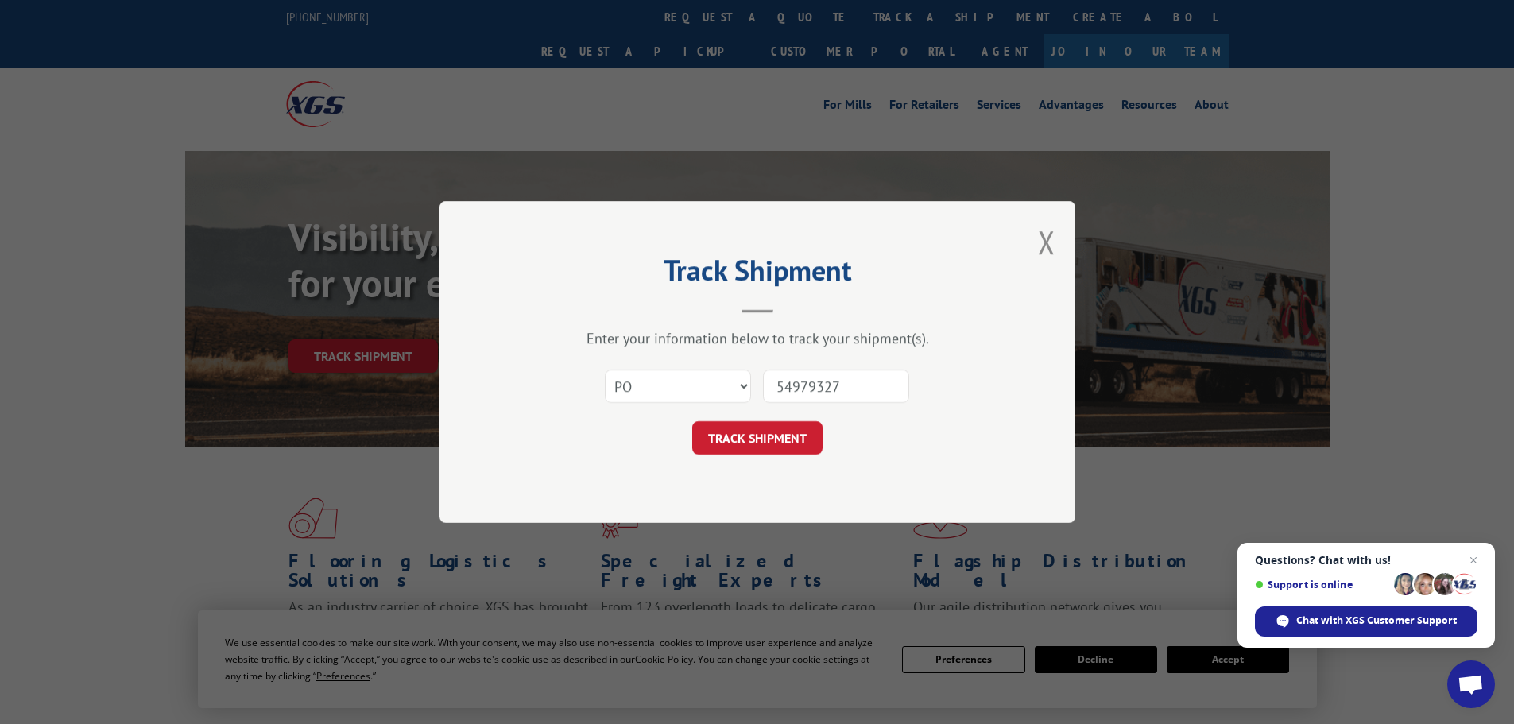
click button "TRACK SHIPMENT" at bounding box center [757, 437] width 130 height 33
